Goal: Task Accomplishment & Management: Manage account settings

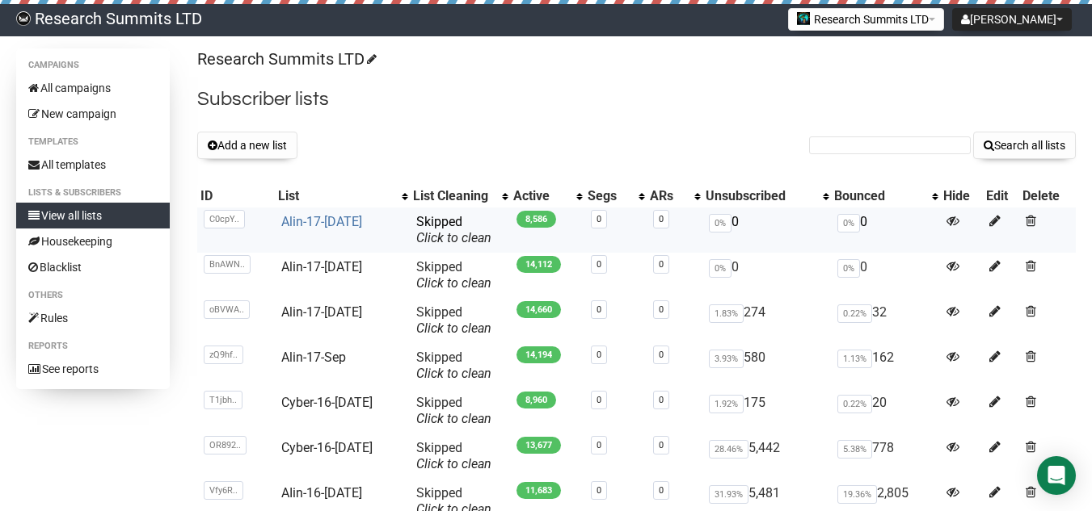
click at [312, 221] on link "Alin-17-[DATE]" at bounding box center [321, 221] width 81 height 15
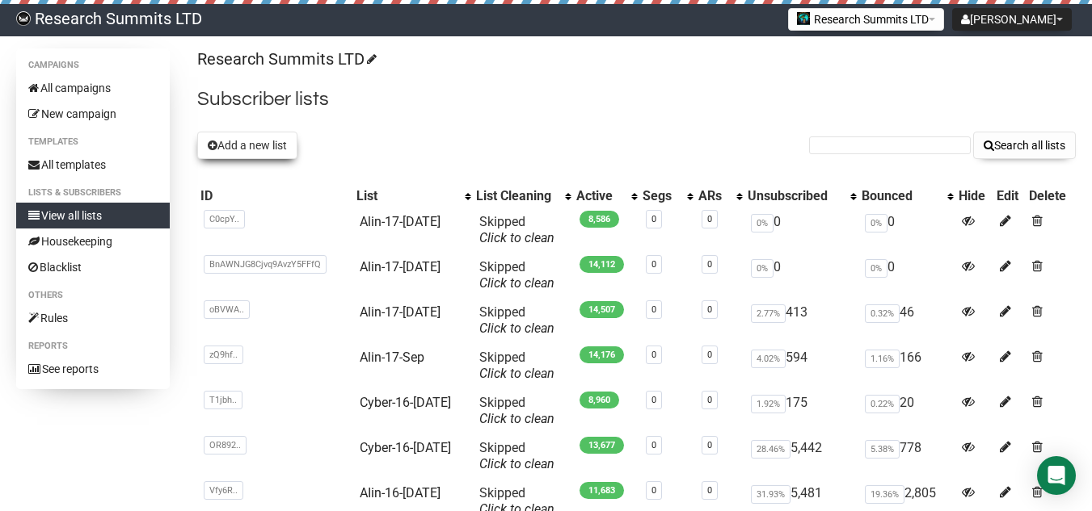
click at [270, 138] on button "Add a new list" at bounding box center [247, 145] width 100 height 27
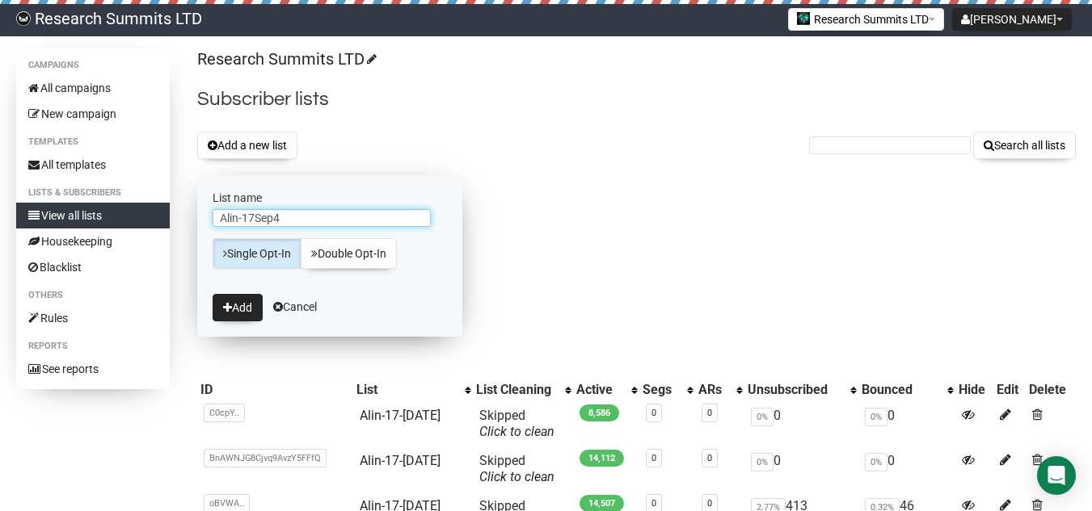
click at [255, 213] on input "Alin-17Sep4" at bounding box center [321, 218] width 218 height 18
type input "Alin-17-[DATE]"
click at [237, 312] on button "Add" at bounding box center [237, 307] width 50 height 27
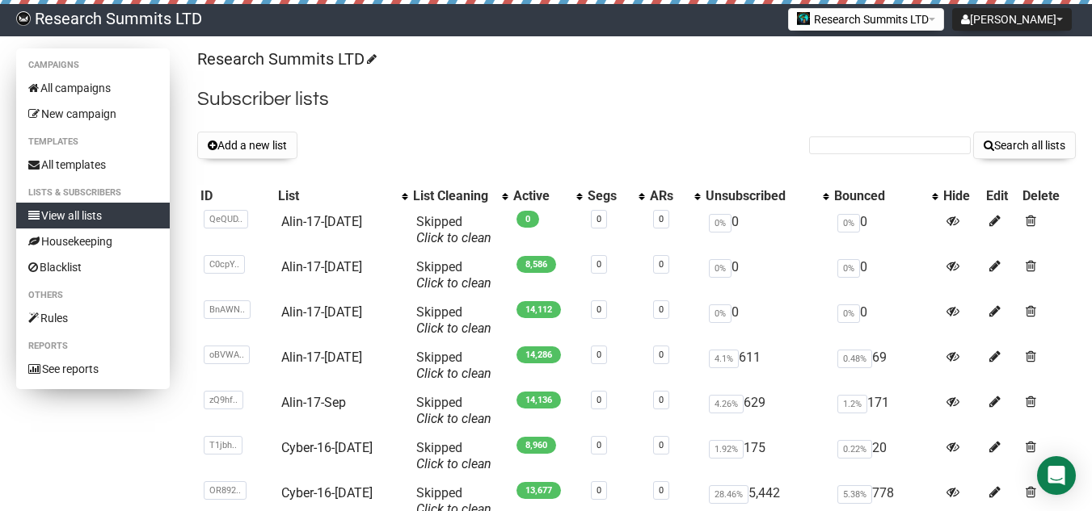
click at [108, 218] on link "View all lists" at bounding box center [93, 216] width 154 height 26
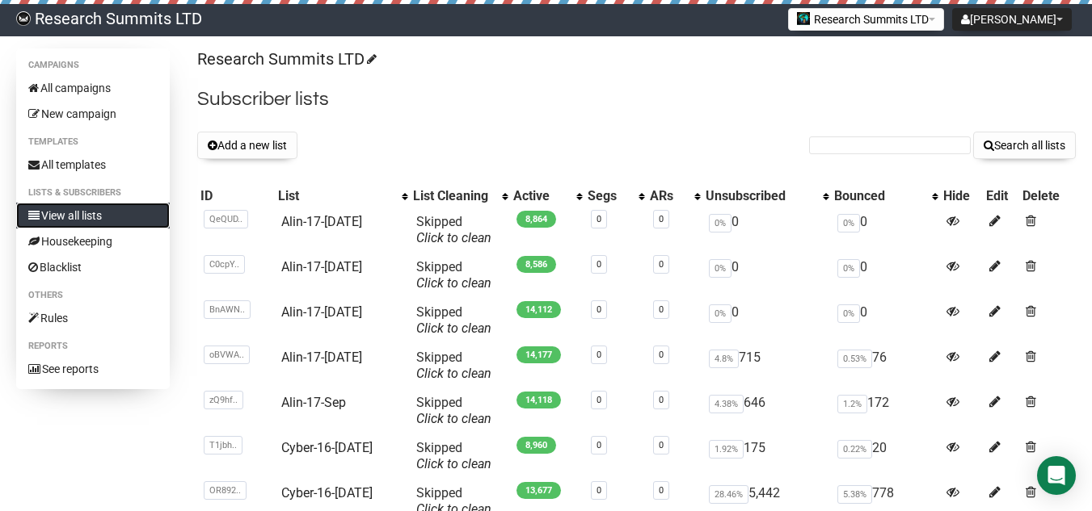
click at [116, 217] on link "View all lists" at bounding box center [93, 216] width 154 height 26
click at [313, 217] on link "Alin-17-[DATE]" at bounding box center [321, 221] width 81 height 15
